Goal: Task Accomplishment & Management: Use online tool/utility

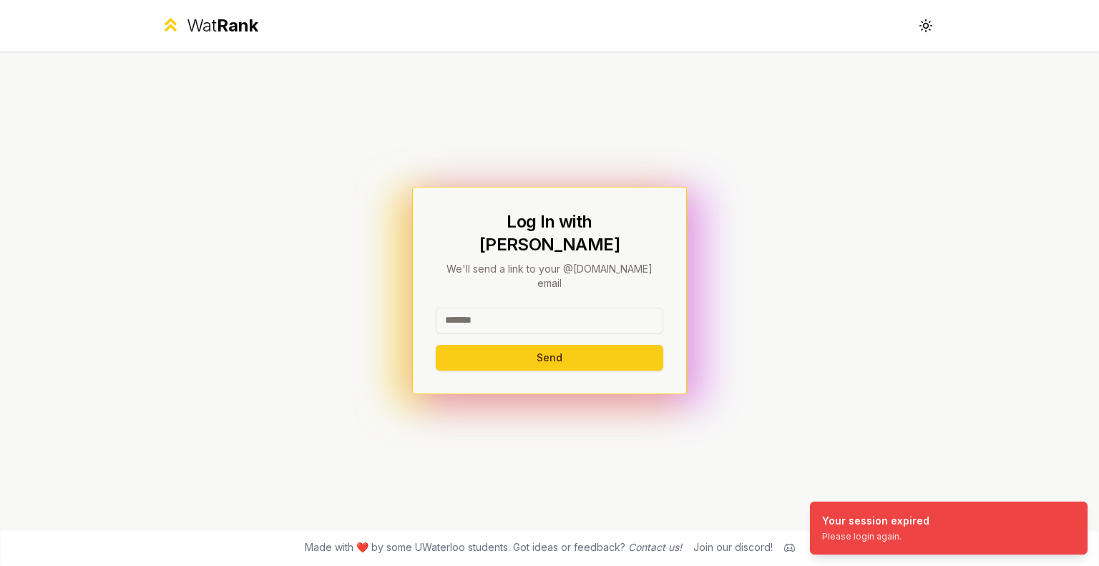
click at [510, 308] on input at bounding box center [550, 321] width 228 height 26
type input "********"
click at [436, 345] on button "Send" at bounding box center [550, 358] width 228 height 26
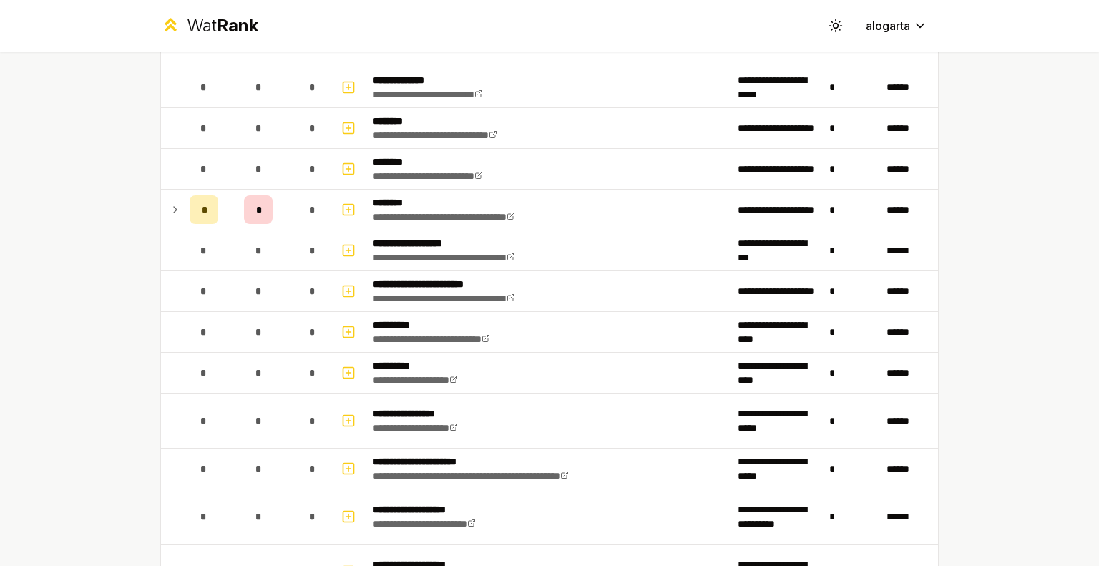
scroll to position [919, 0]
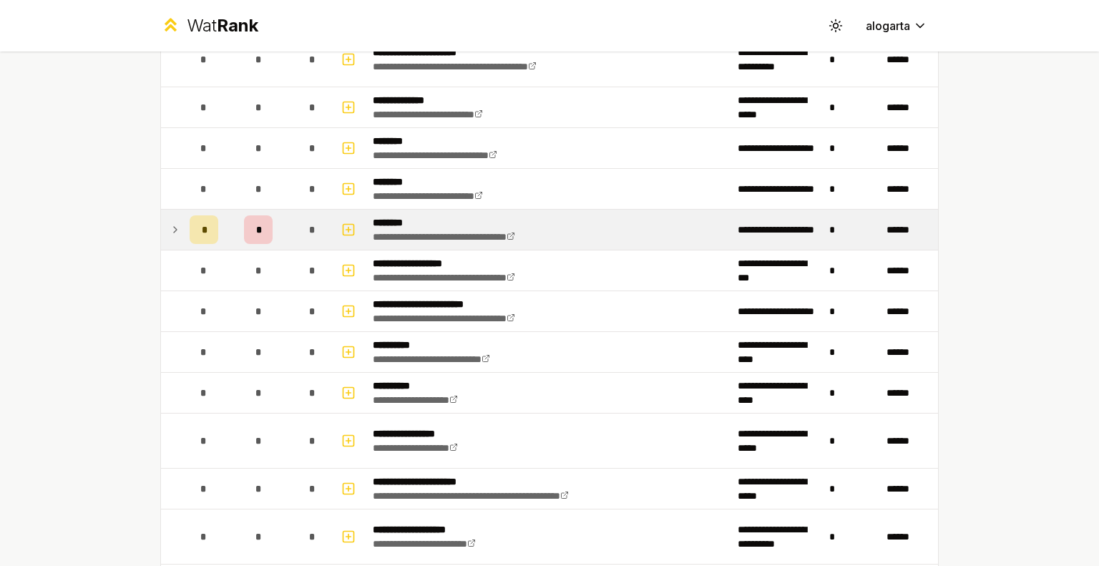
click at [173, 229] on icon at bounding box center [175, 229] width 11 height 17
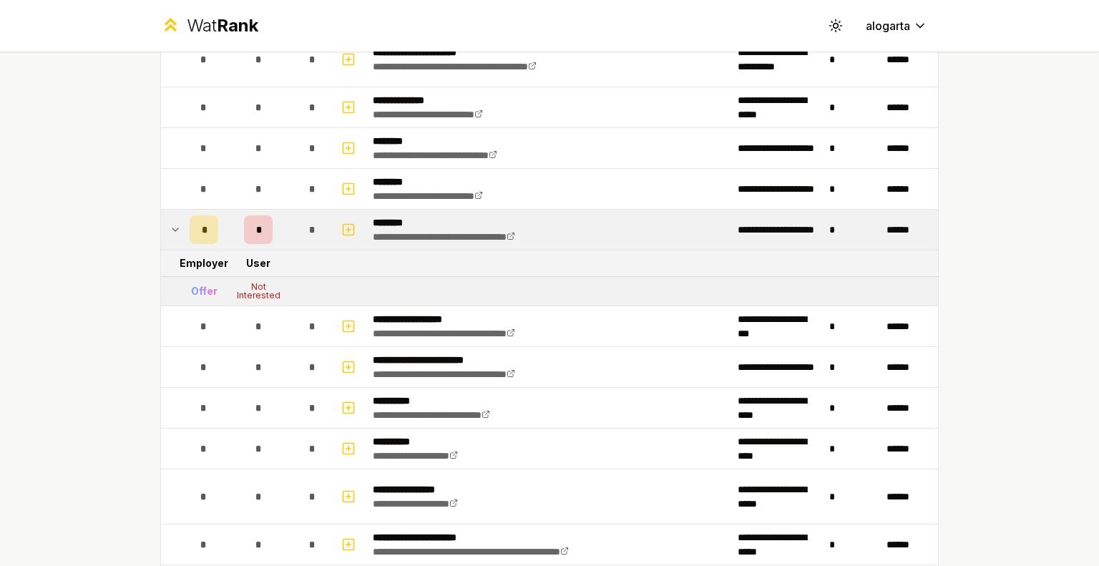
click at [170, 228] on icon at bounding box center [175, 229] width 11 height 17
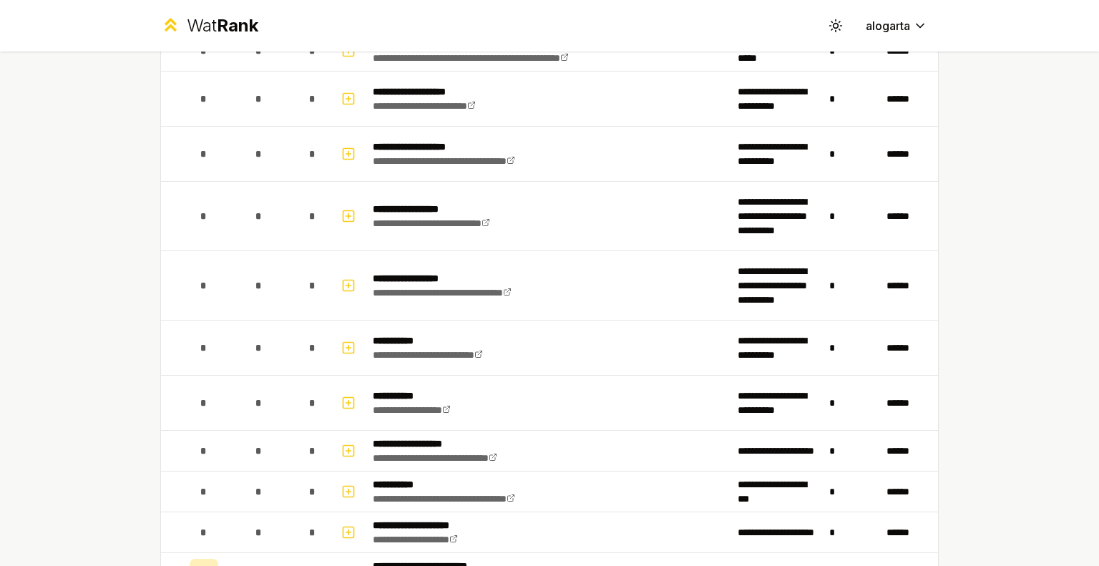
scroll to position [1563, 0]
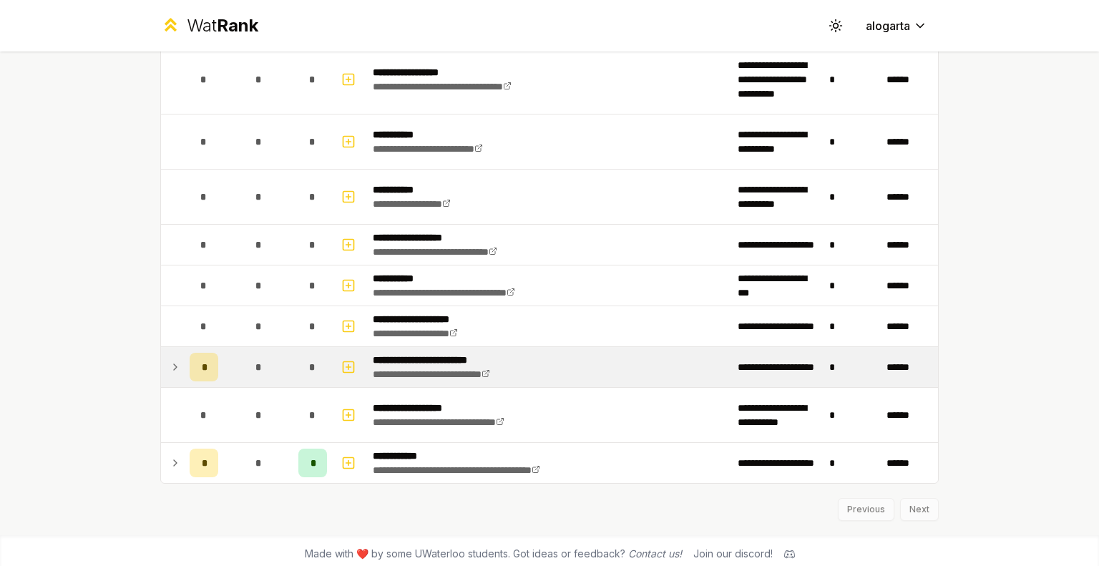
click at [170, 359] on icon at bounding box center [175, 367] width 11 height 17
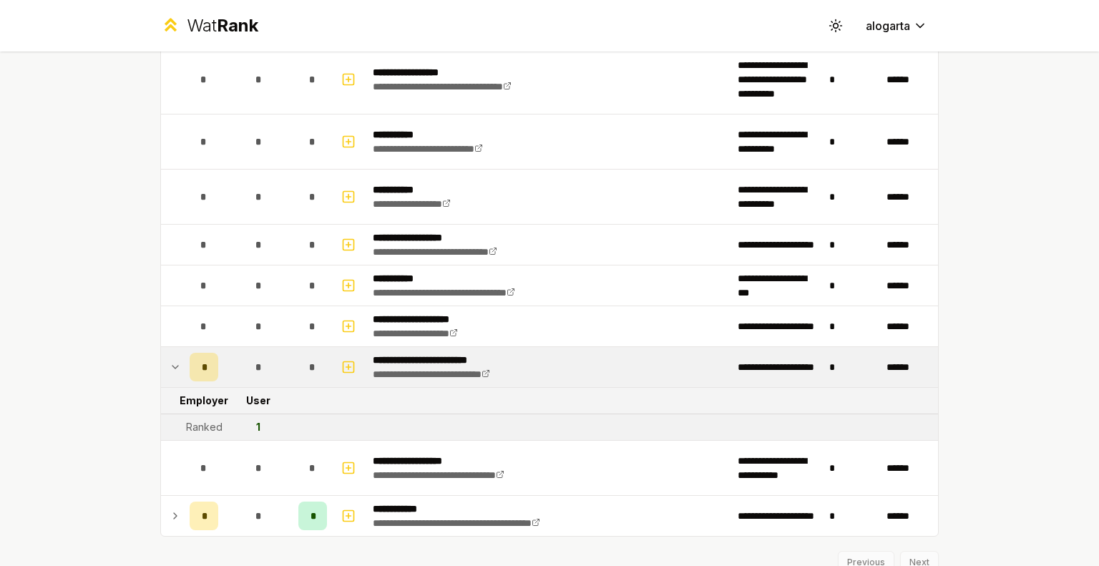
click at [170, 359] on icon at bounding box center [175, 367] width 11 height 17
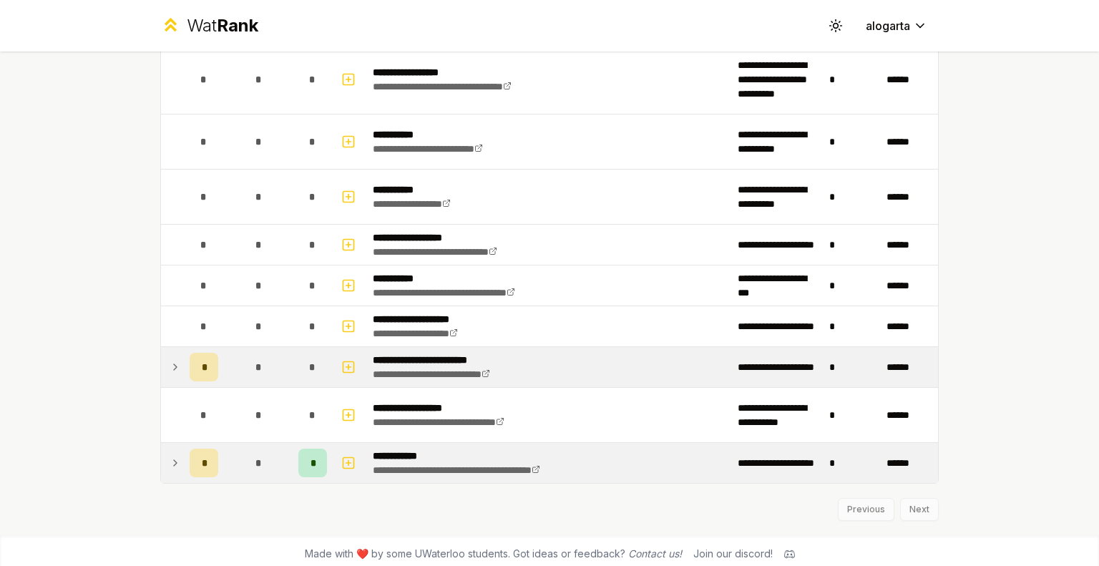
click at [172, 455] on icon at bounding box center [175, 463] width 11 height 17
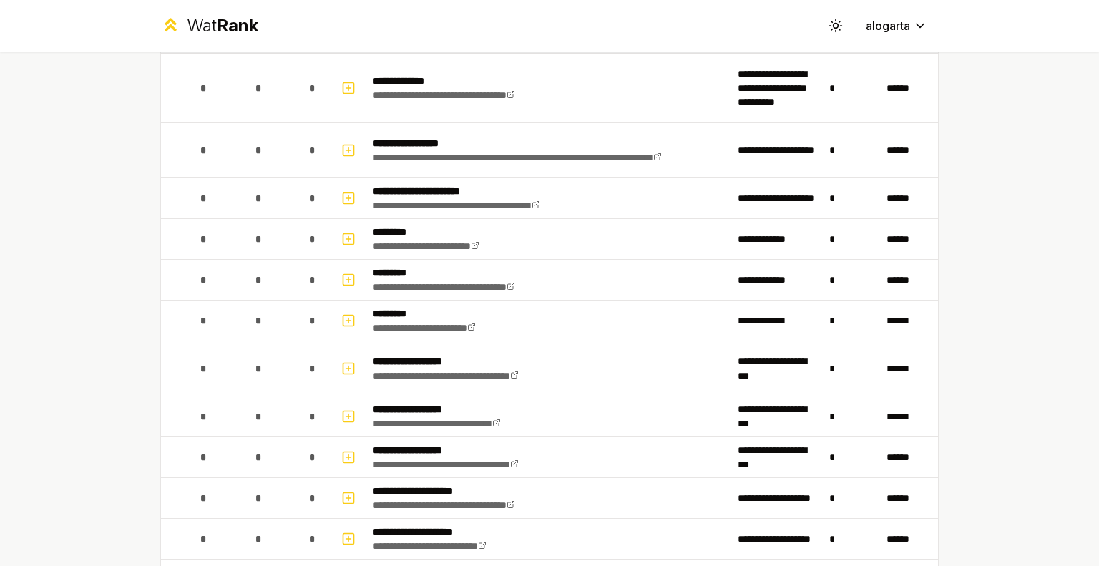
scroll to position [160, 0]
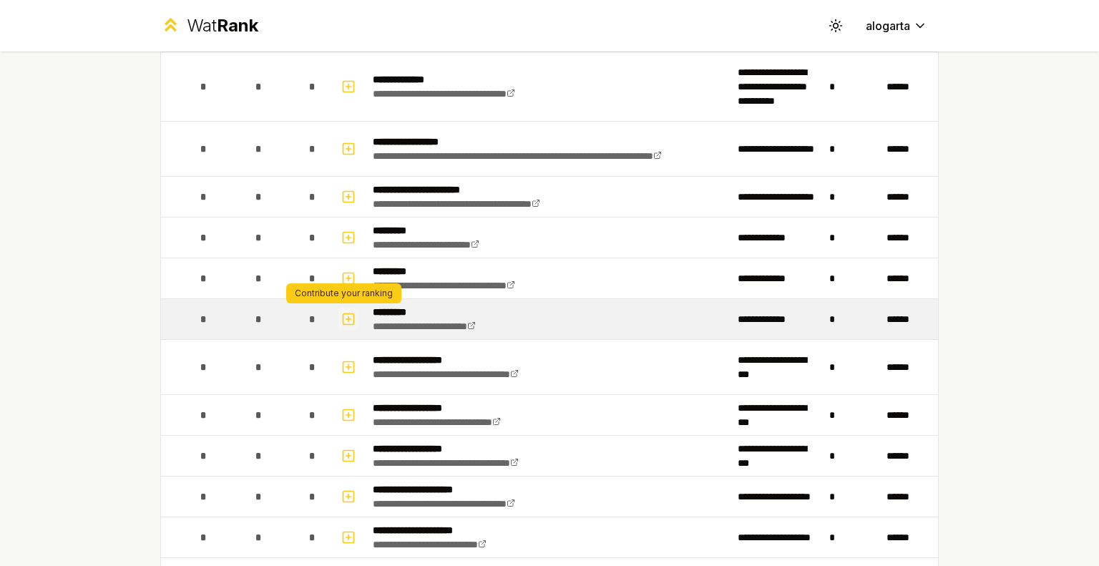
click at [346, 314] on icon "button" at bounding box center [348, 319] width 14 height 17
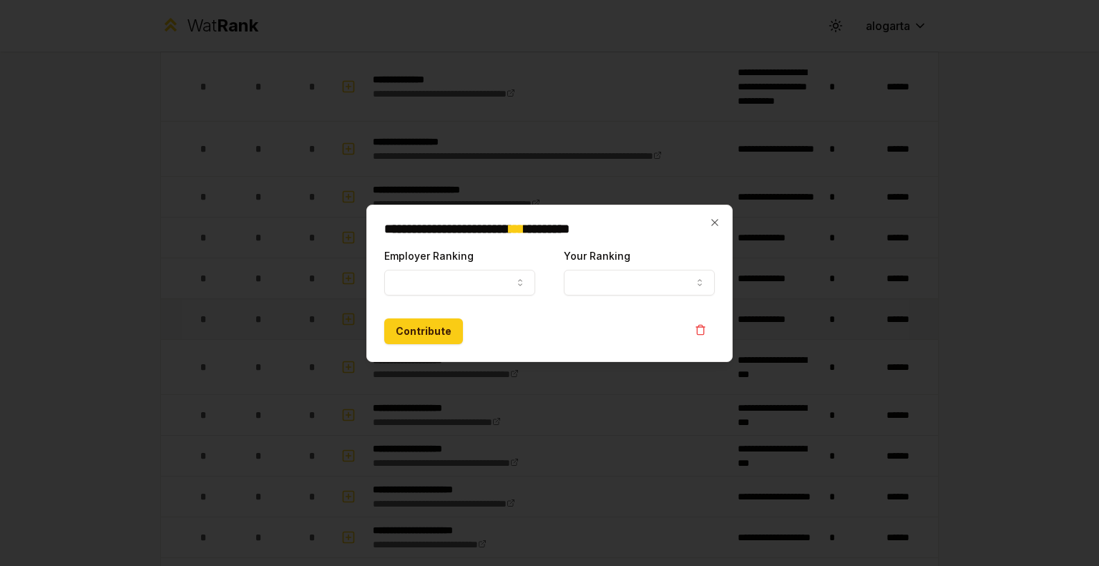
select select
click at [504, 283] on button "Employer Ranking" at bounding box center [459, 283] width 151 height 26
select select "*****"
click at [602, 275] on button "Your Ranking" at bounding box center [639, 283] width 151 height 26
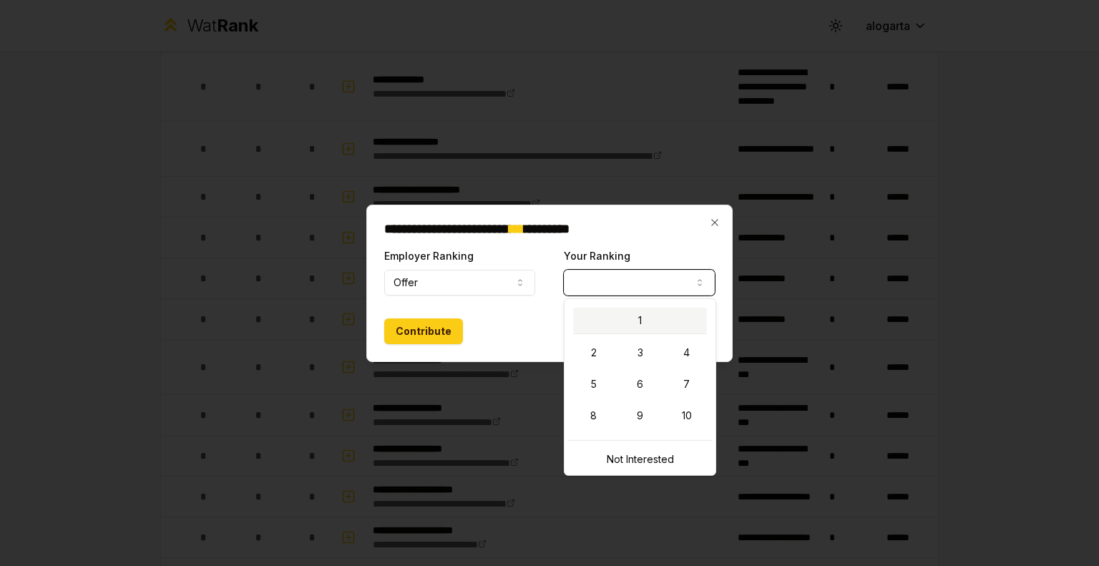
select select "*"
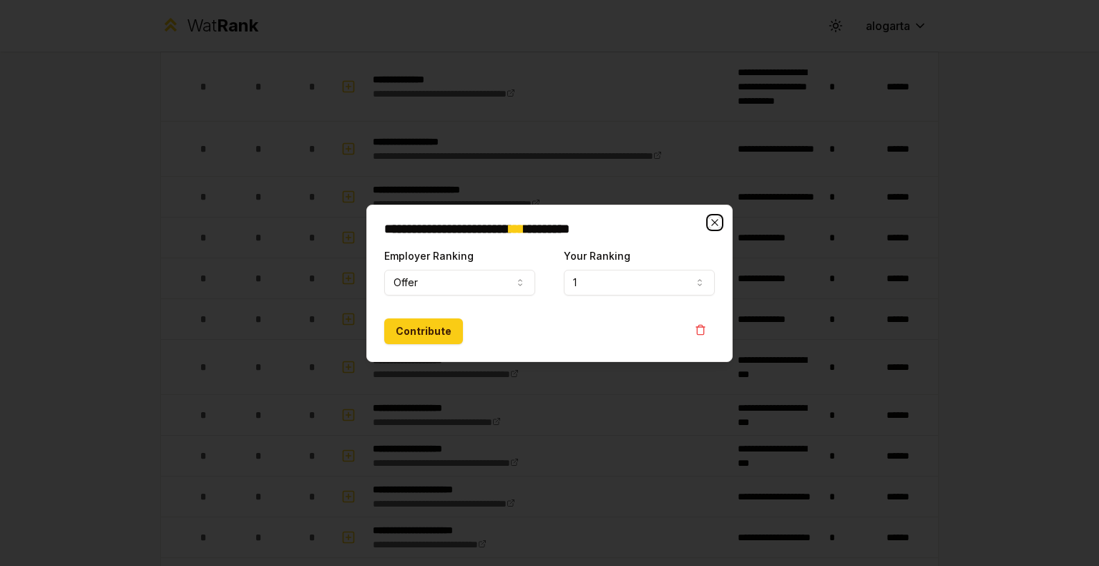
click at [713, 228] on icon "button" at bounding box center [714, 222] width 11 height 11
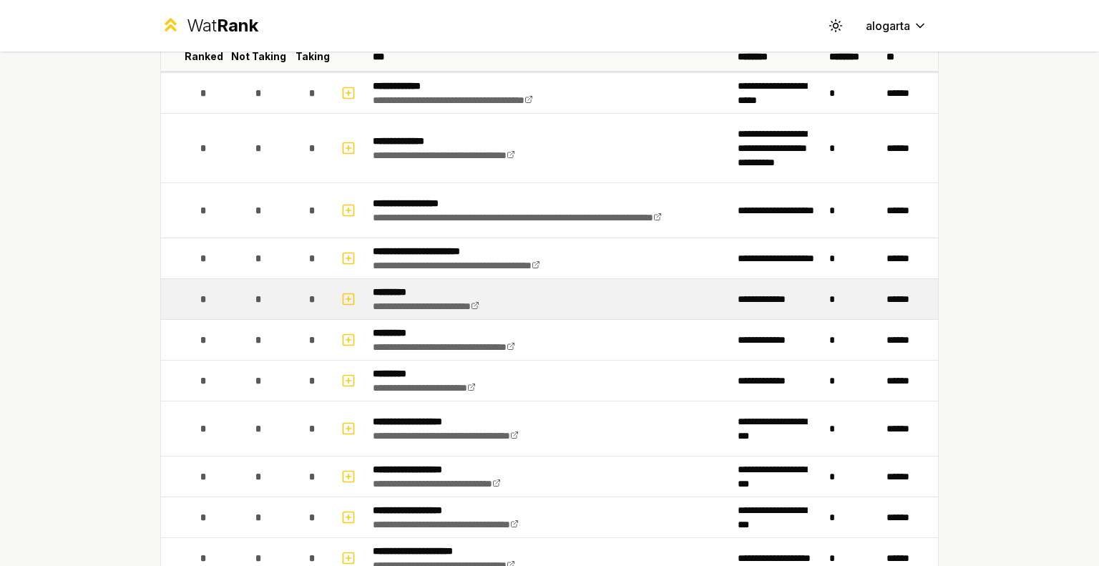
scroll to position [90, 0]
